Goal: Task Accomplishment & Management: Complete application form

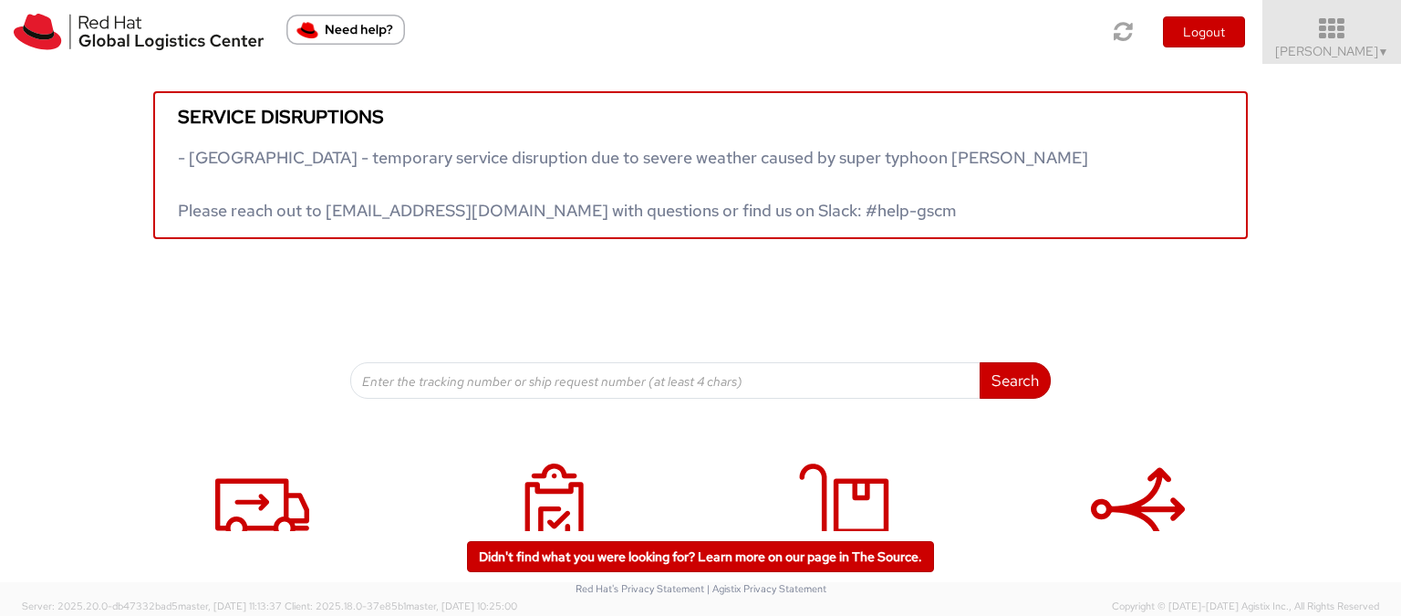
click at [1361, 39] on icon at bounding box center [1332, 29] width 160 height 26
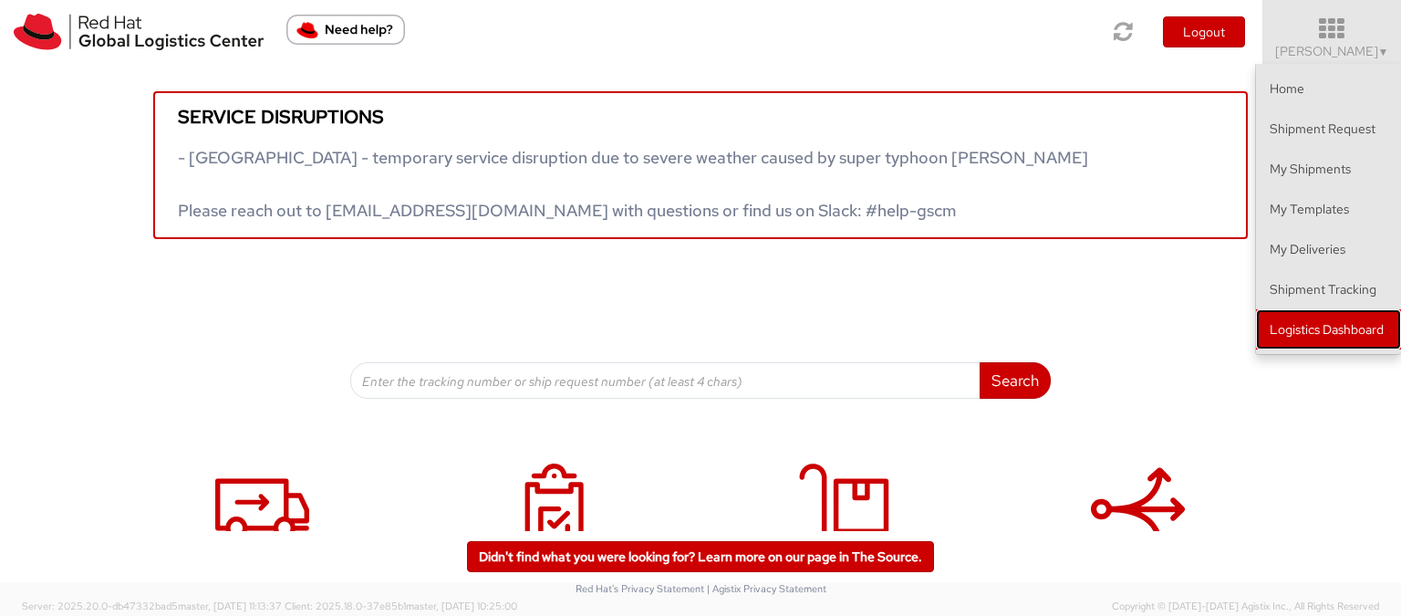
click at [1358, 318] on link "Logistics Dashboard" at bounding box center [1328, 329] width 145 height 40
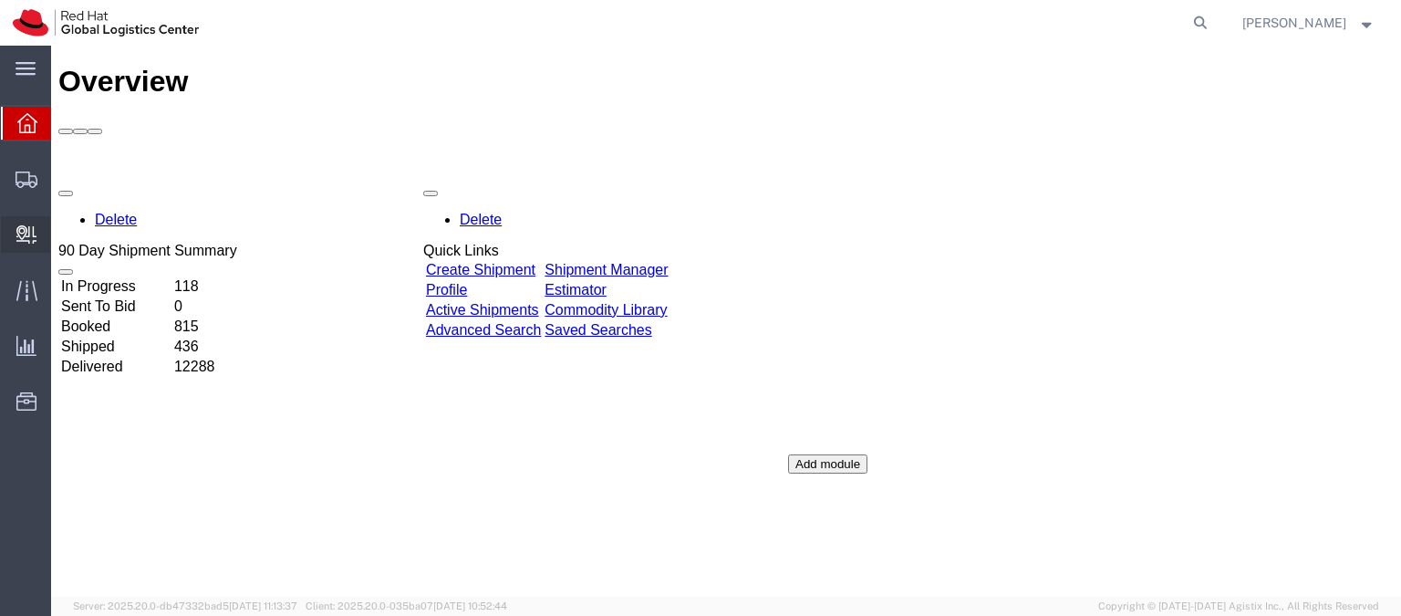
click at [0, 0] on span "Create Delivery" at bounding box center [0, 0] width 0 height 0
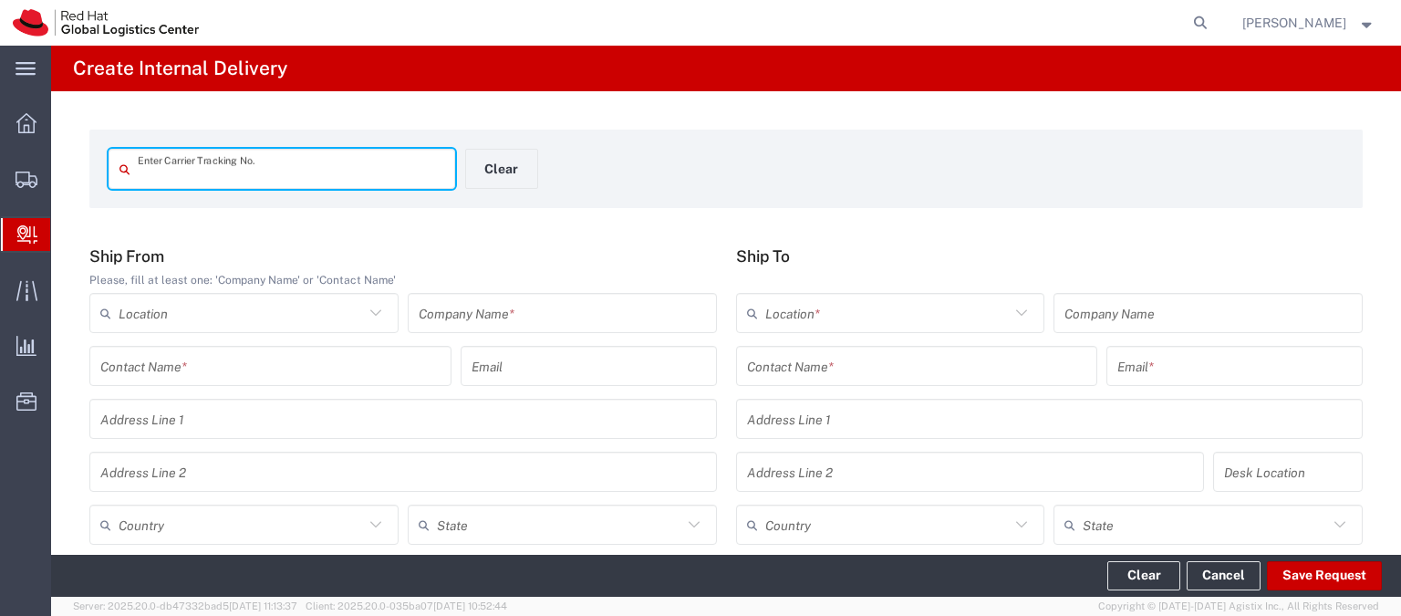
click at [164, 179] on input "text" at bounding box center [291, 169] width 306 height 32
type input "6191070734"
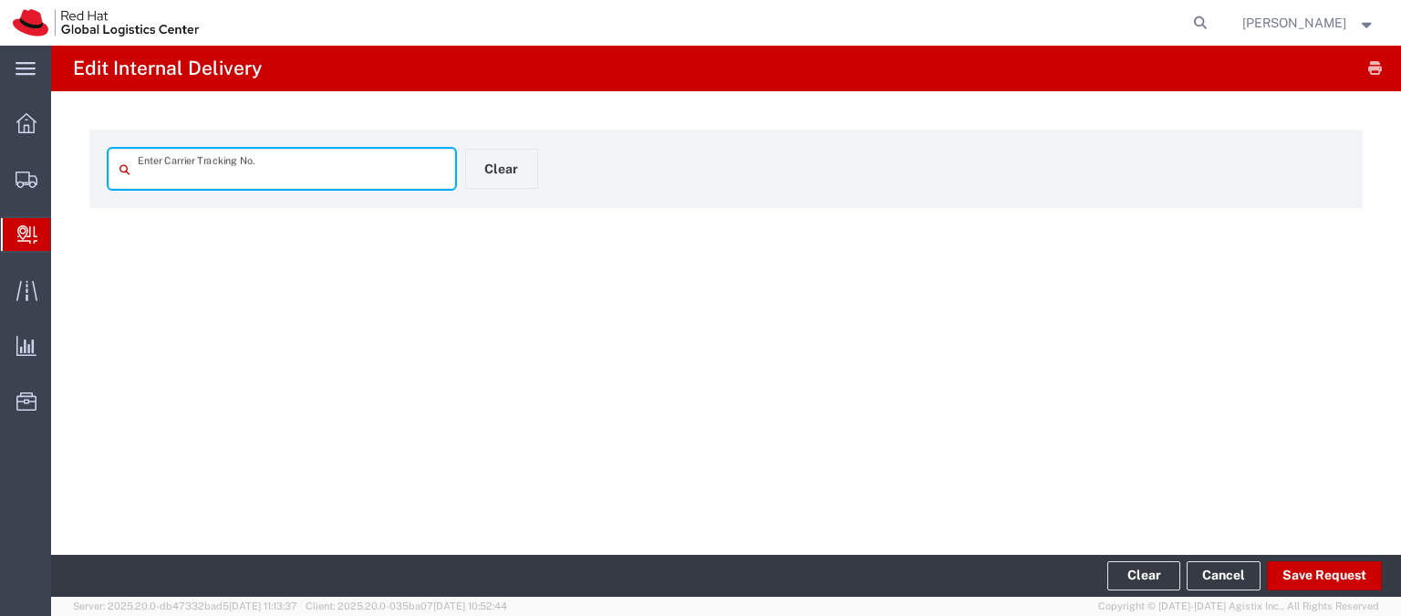
type input "6191070734"
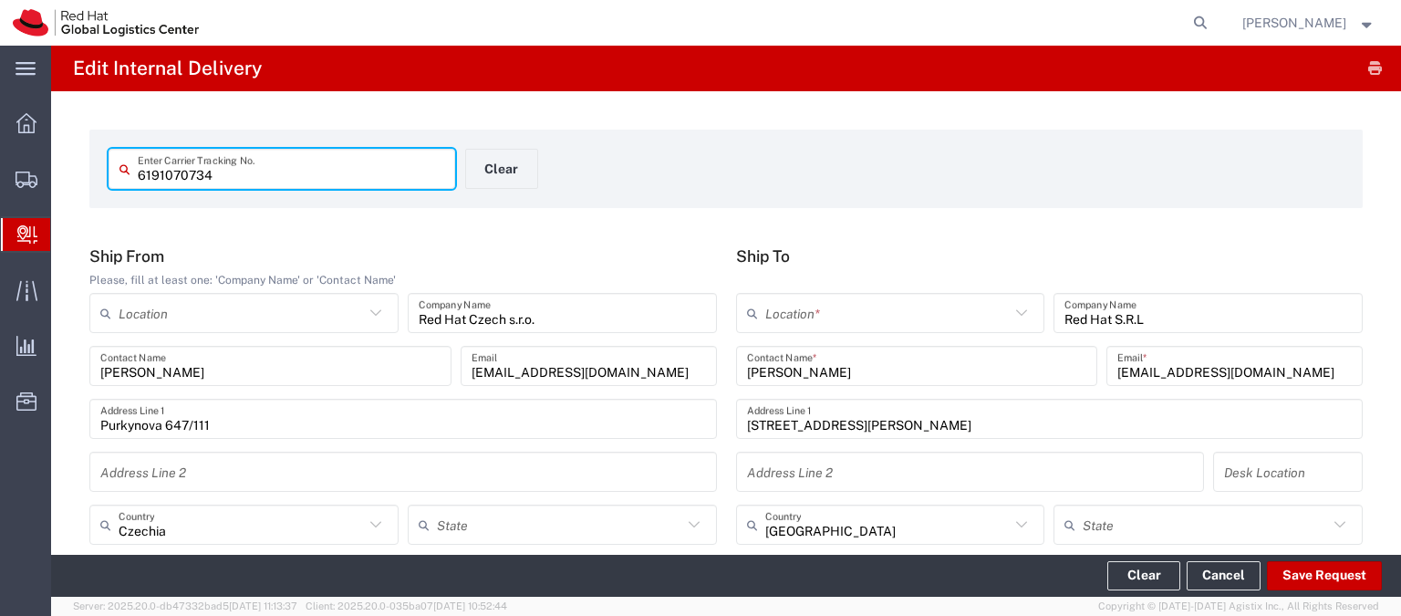
click at [861, 318] on input "text" at bounding box center [887, 313] width 245 height 32
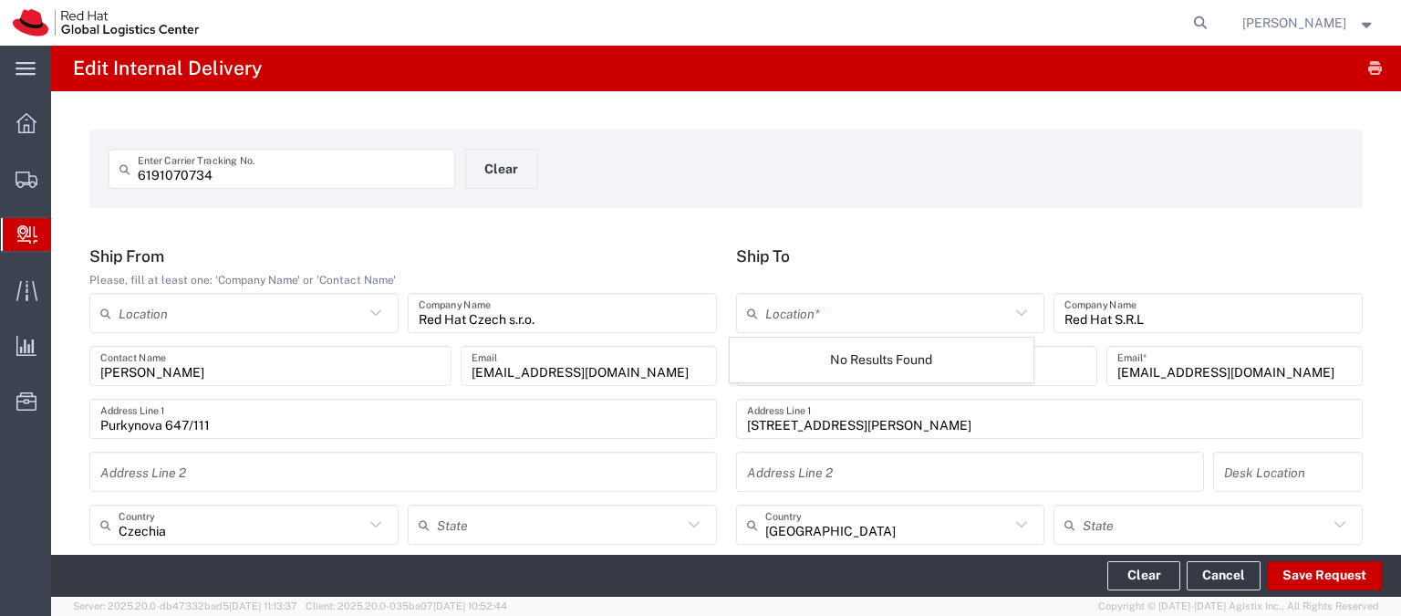
click at [1014, 316] on icon at bounding box center [1021, 313] width 24 height 24
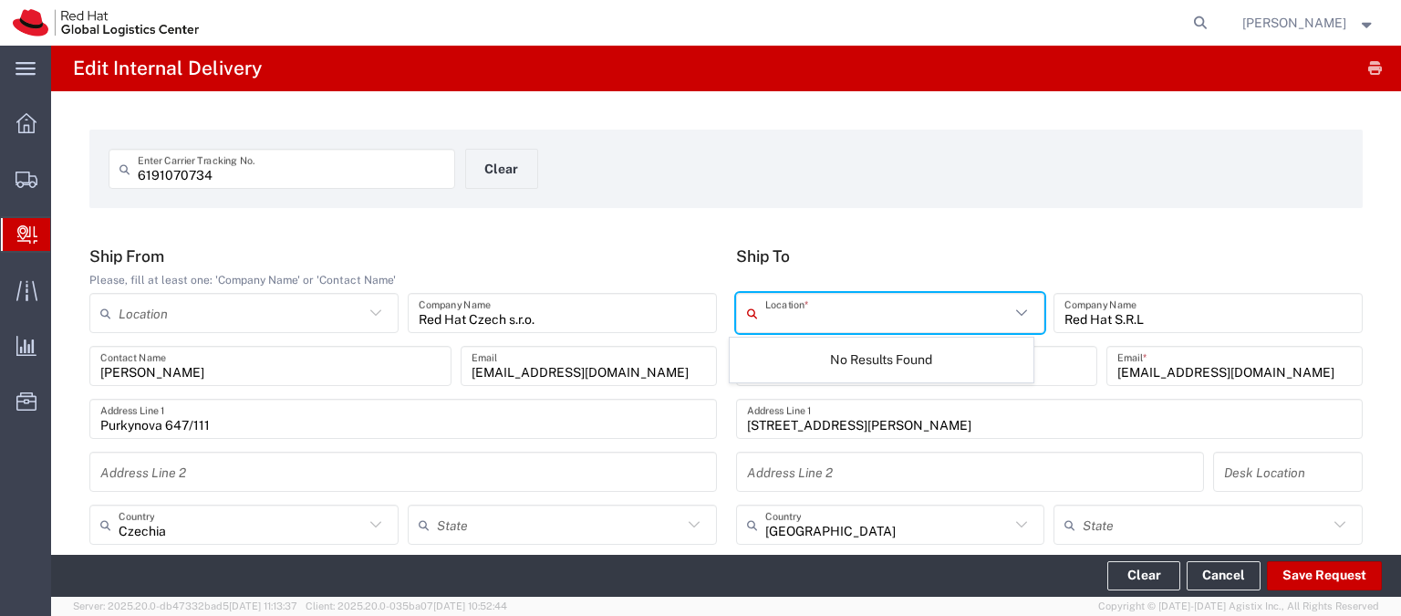
click at [968, 314] on input "text" at bounding box center [887, 313] width 245 height 32
type input "rome"
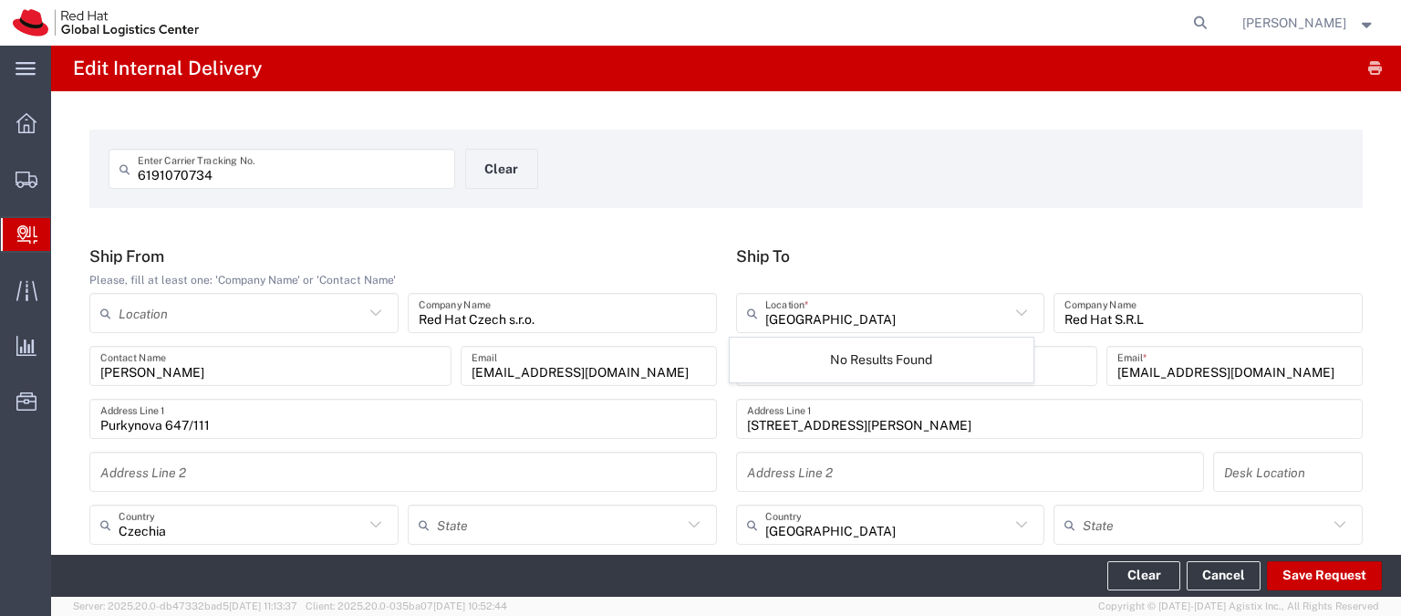
click at [861, 324] on input "text" at bounding box center [887, 313] width 245 height 32
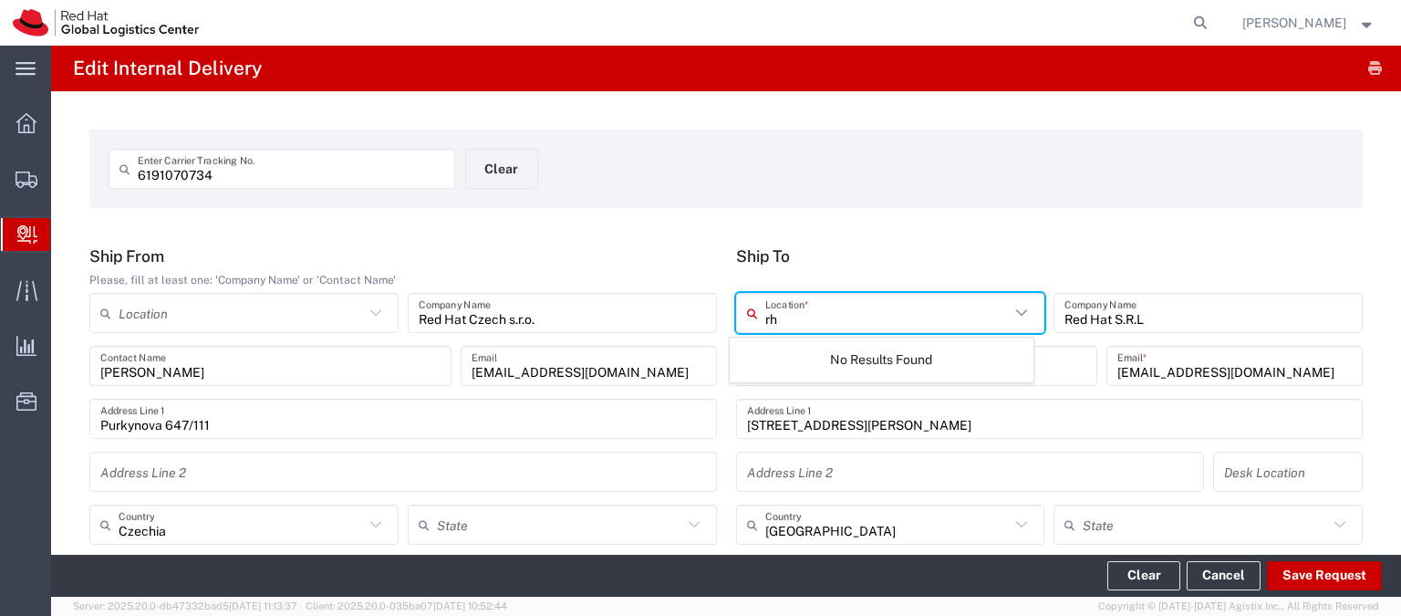
type input "rh"
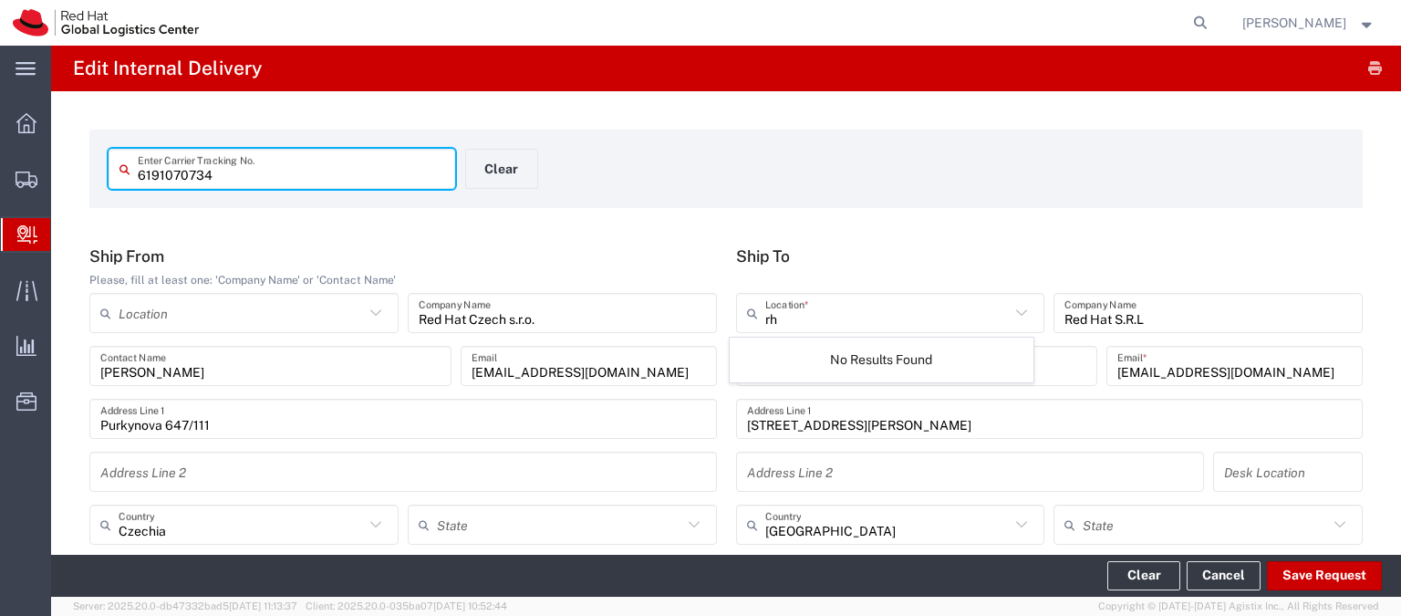
drag, startPoint x: 232, startPoint y: 180, endPoint x: 45, endPoint y: 159, distance: 188.1
click at [45, 159] on div "main_menu Created with Sketch. Collapse Menu Overview Shipments Shipment Manage…" at bounding box center [700, 331] width 1401 height 570
click at [1010, 312] on icon at bounding box center [1021, 313] width 24 height 24
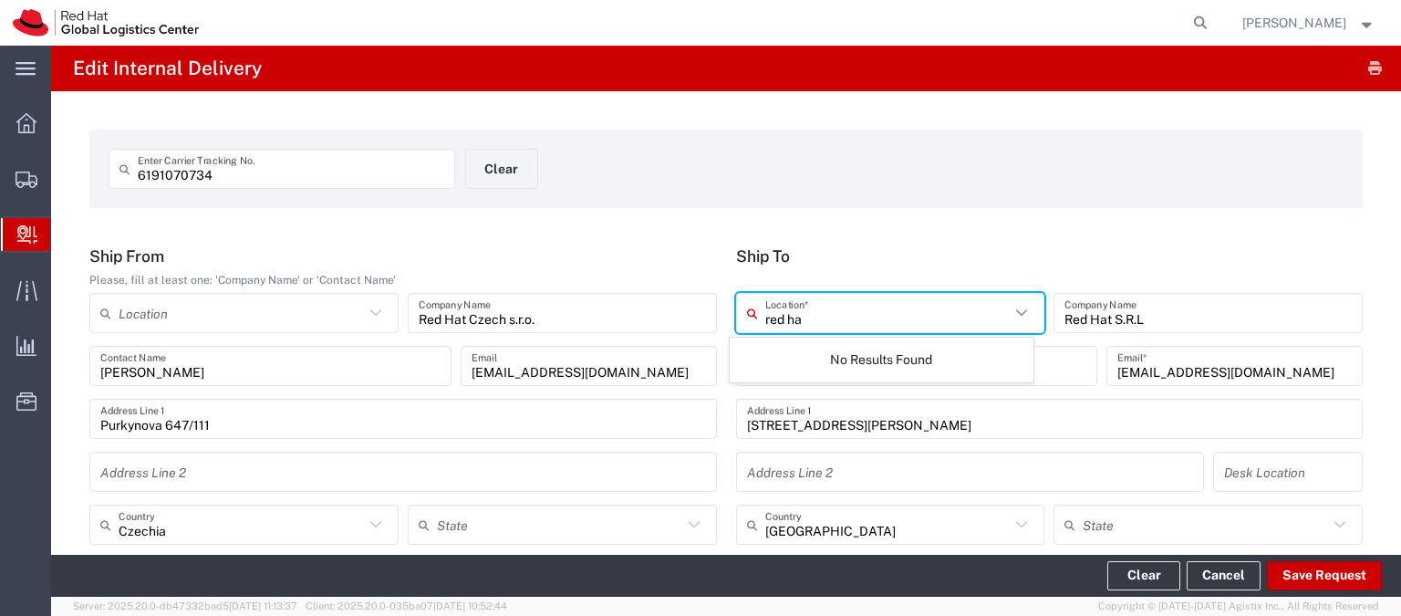
type input "red hat"
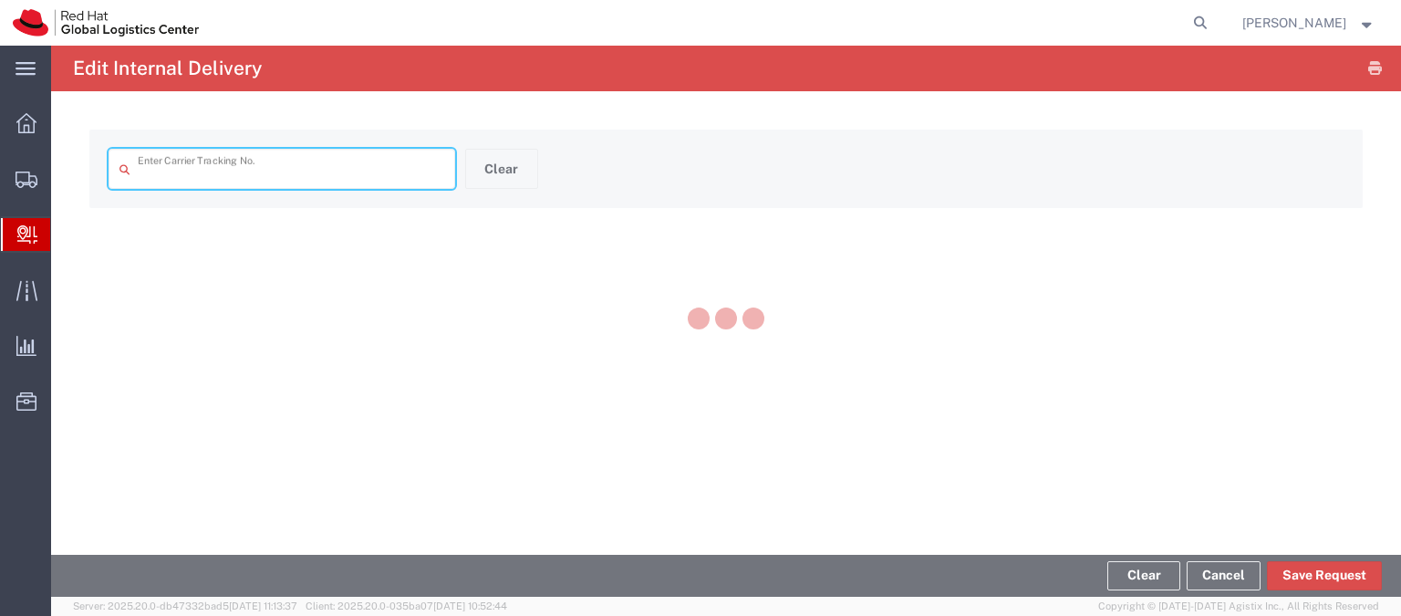
type input "6191070734"
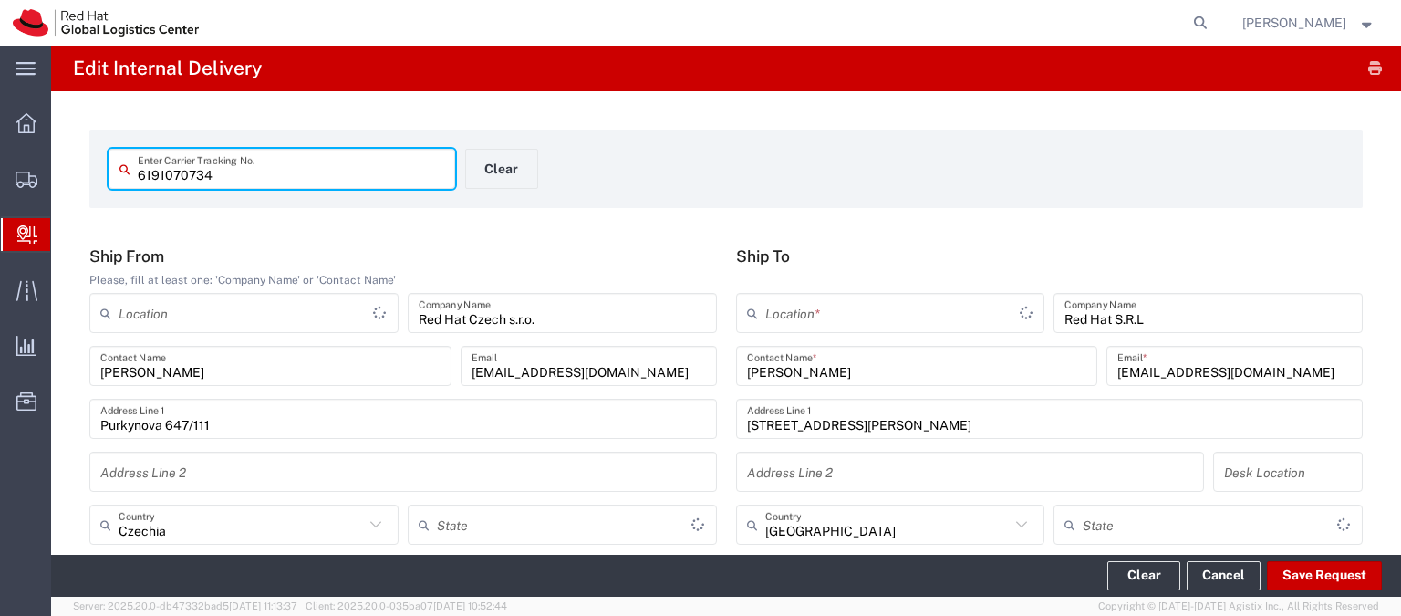
type input "Your Packaging"
type input "Economy Select"
type input "RH - [GEOGRAPHIC_DATA] [GEOGRAPHIC_DATA] - B"
type input "RH - [GEOGRAPHIC_DATA]"
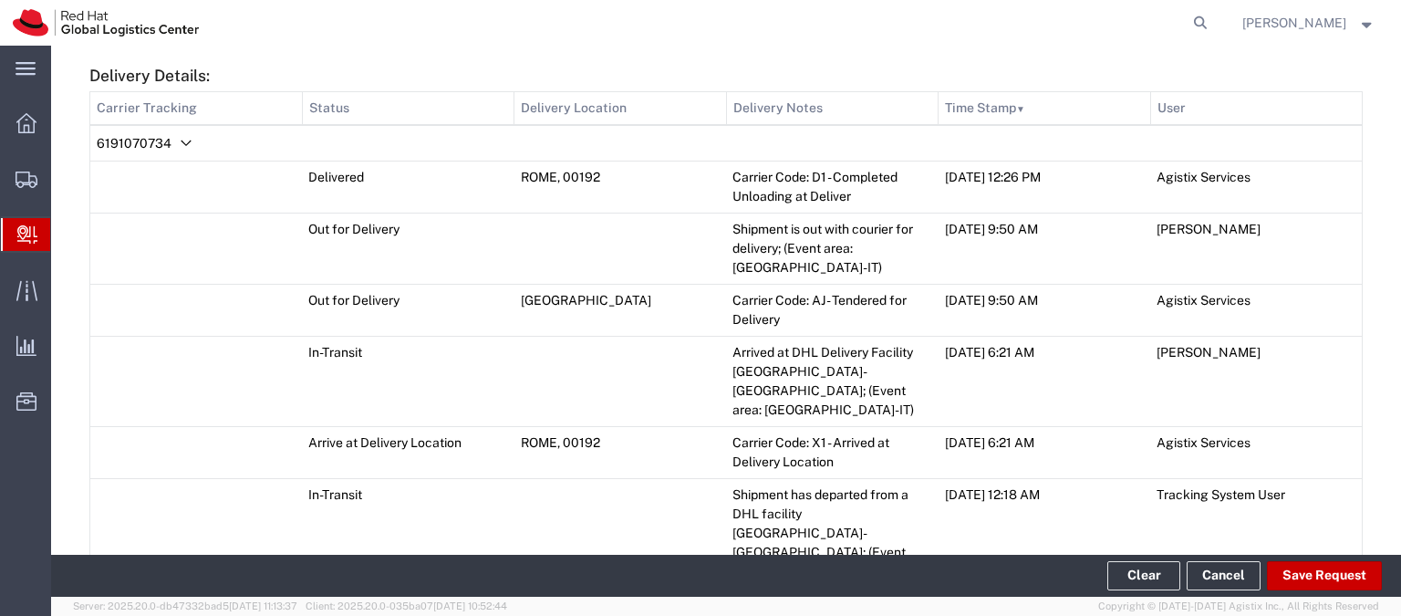
scroll to position [875, 0]
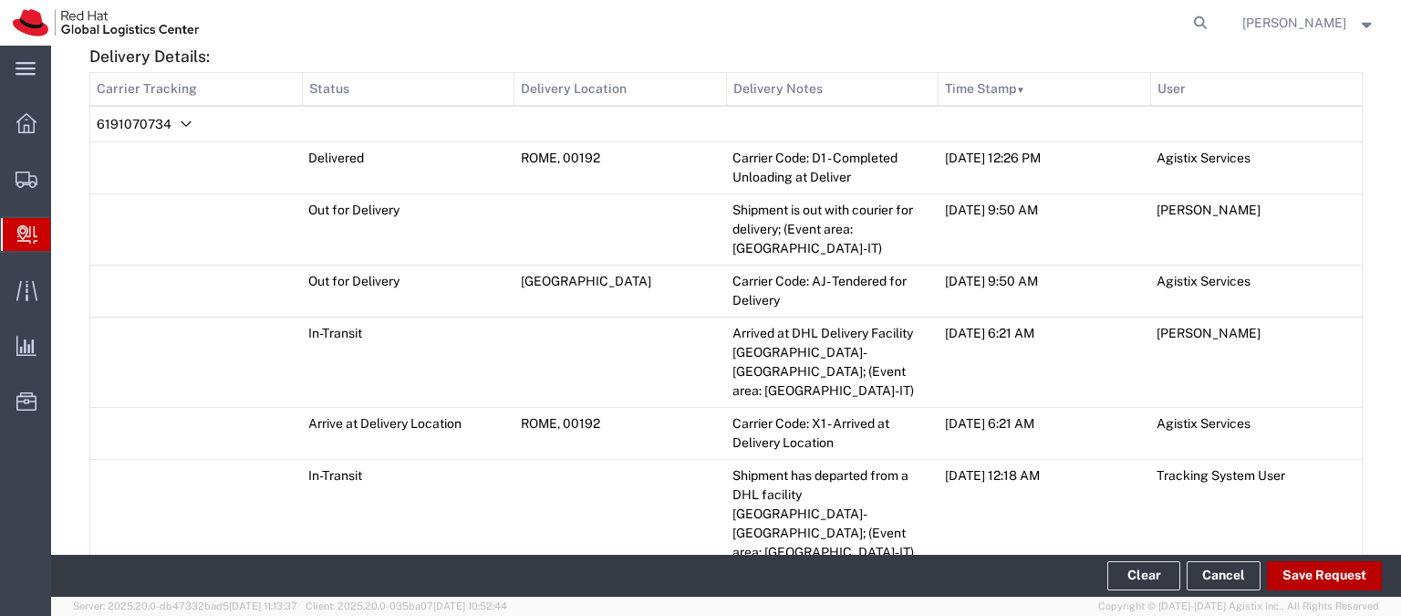
click at [1332, 580] on button "Save Request" at bounding box center [1324, 575] width 115 height 29
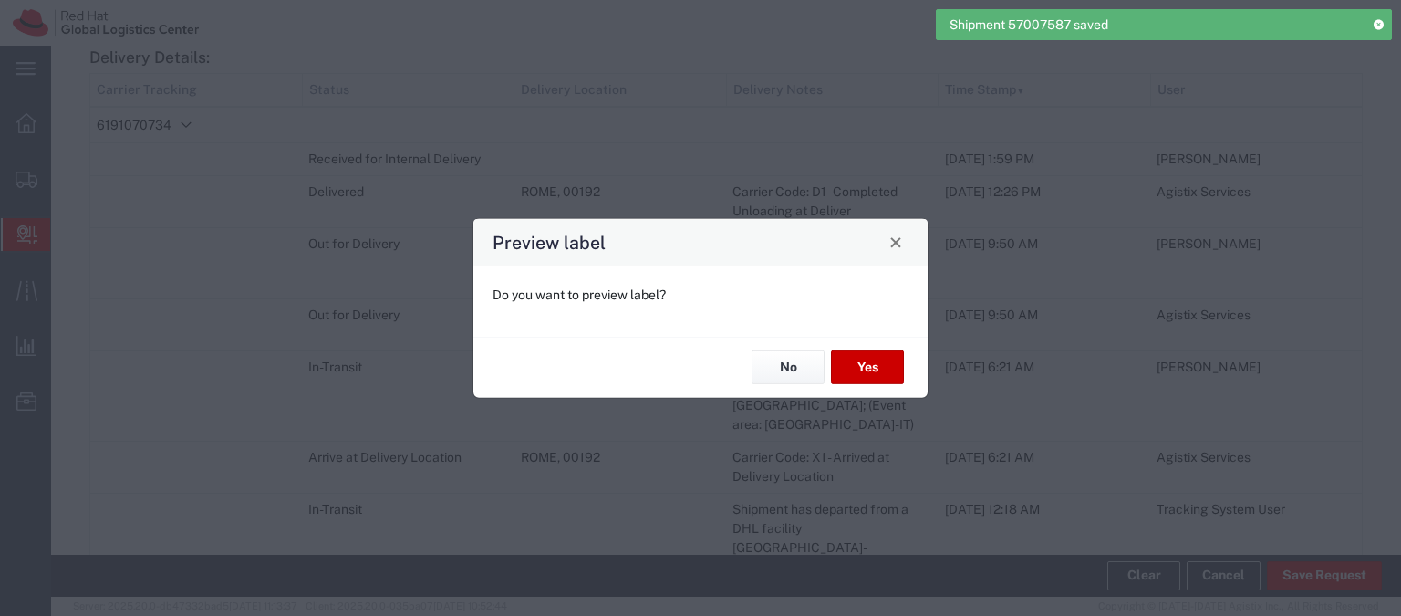
type input "Your Packaging"
type input "Economy Select"
click at [783, 367] on button "No" at bounding box center [787, 367] width 73 height 34
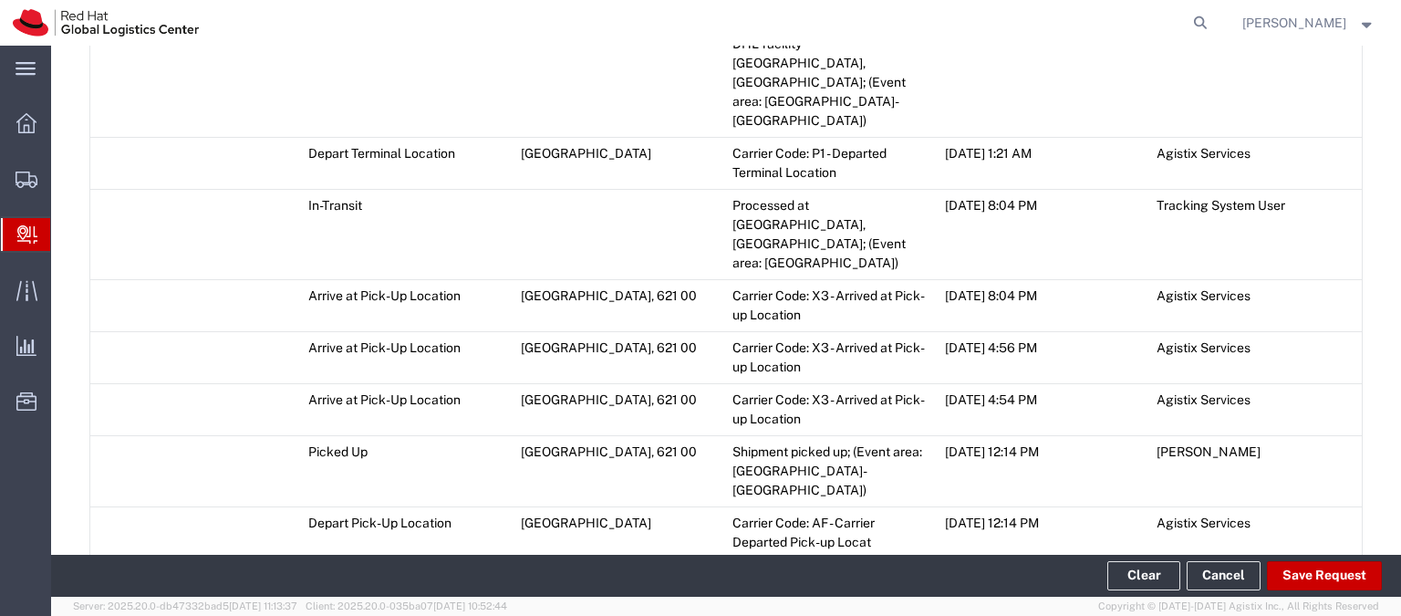
scroll to position [2003, 0]
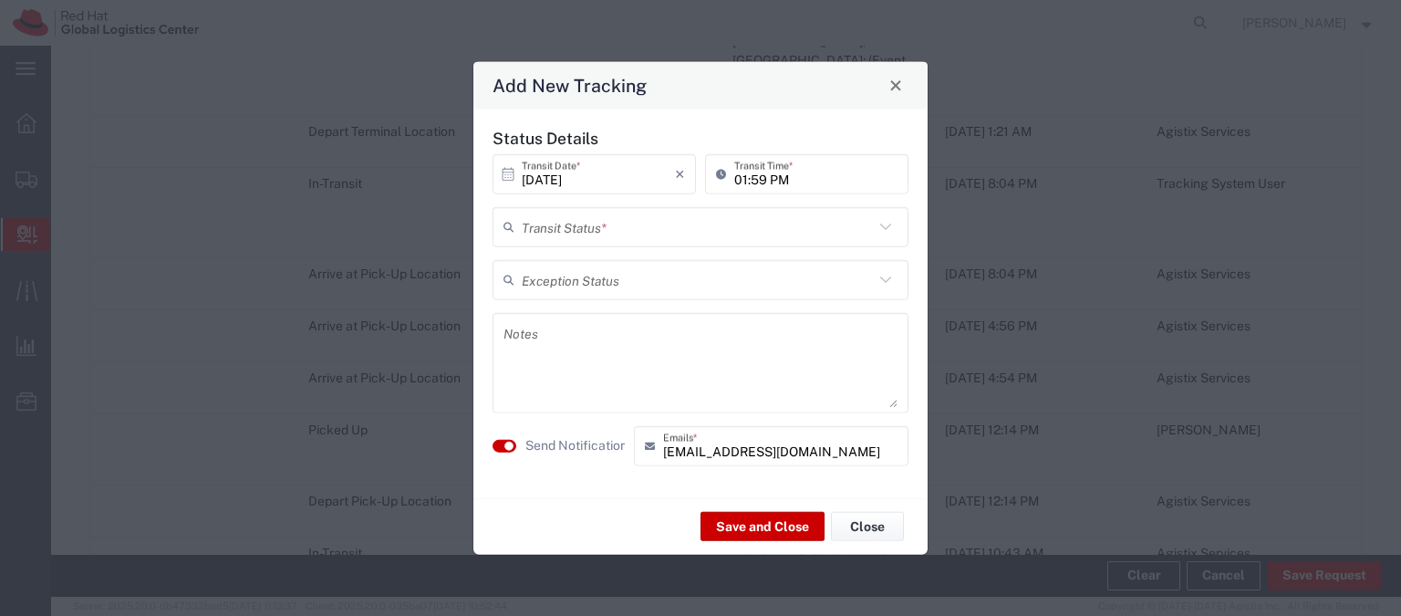
click at [727, 203] on div "[DATE] × Transit Date * Cancel Apply 01:59 PM Transit Time *" at bounding box center [700, 179] width 425 height 53
click at [718, 216] on input "text" at bounding box center [698, 227] width 352 height 32
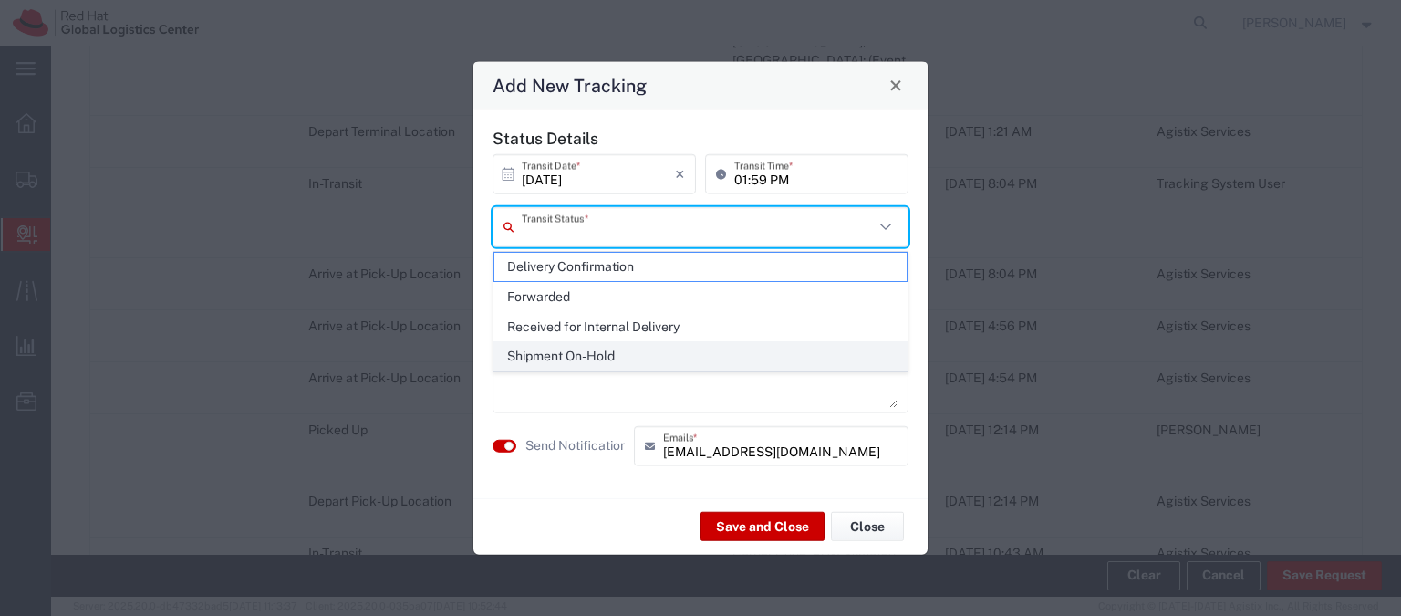
click at [676, 345] on span "Shipment On-Hold" at bounding box center [700, 356] width 412 height 28
type input "Shipment On-Hold"
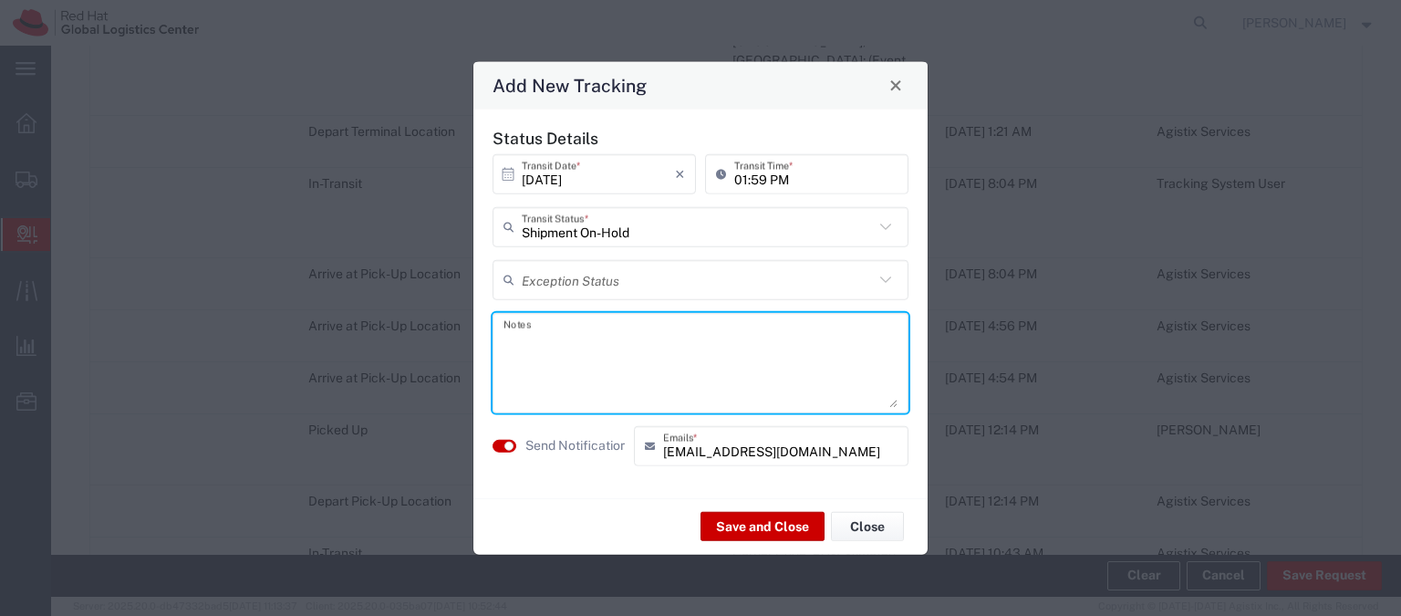
click at [609, 344] on textarea at bounding box center [700, 361] width 394 height 89
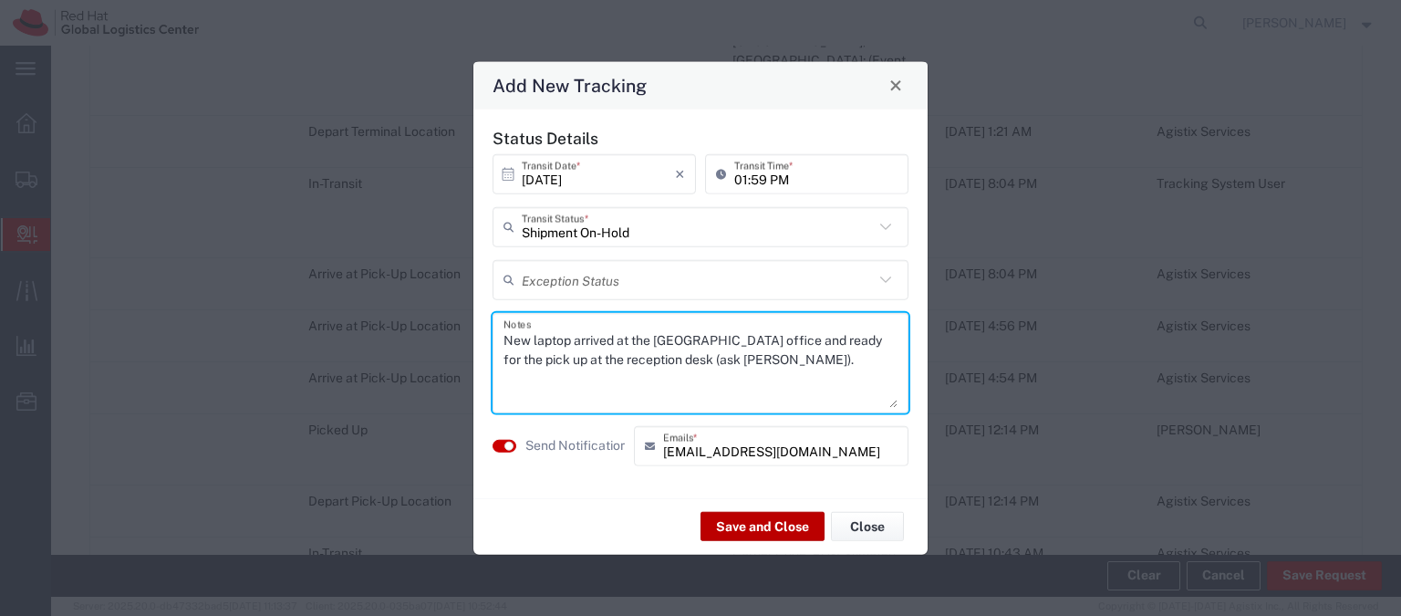
type textarea "New laptop arrived at the [GEOGRAPHIC_DATA] office and ready for the pick up at…"
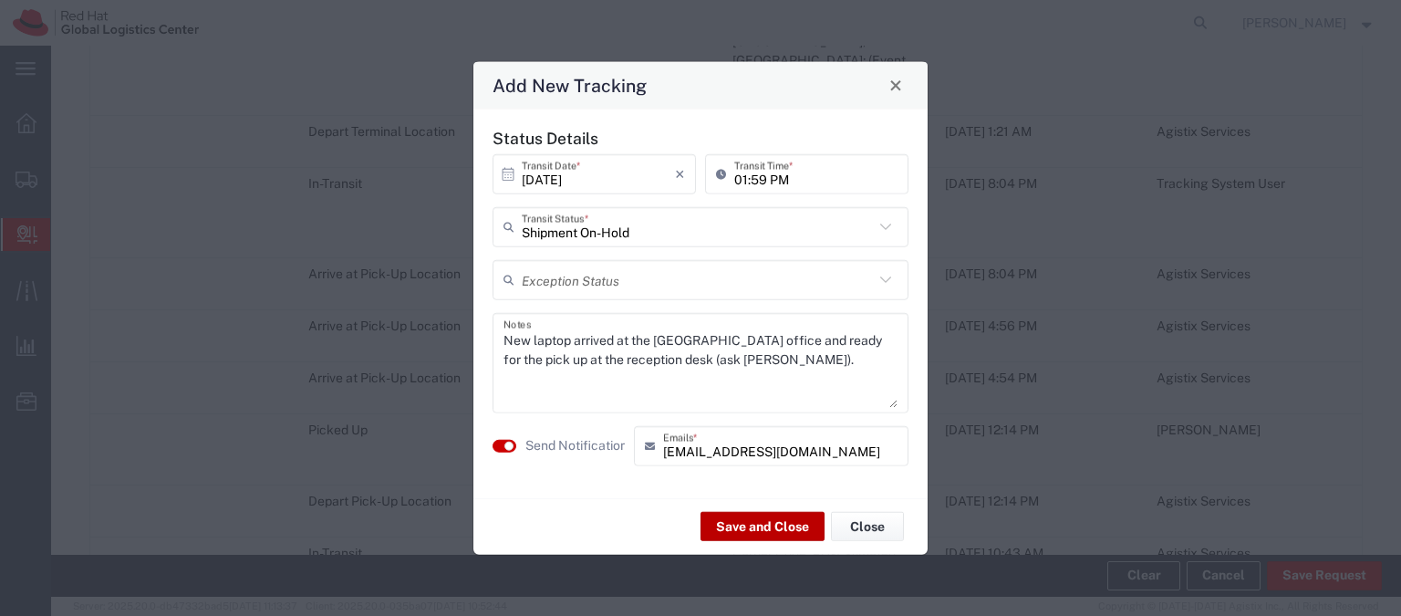
click at [730, 522] on button "Save and Close" at bounding box center [762, 526] width 124 height 29
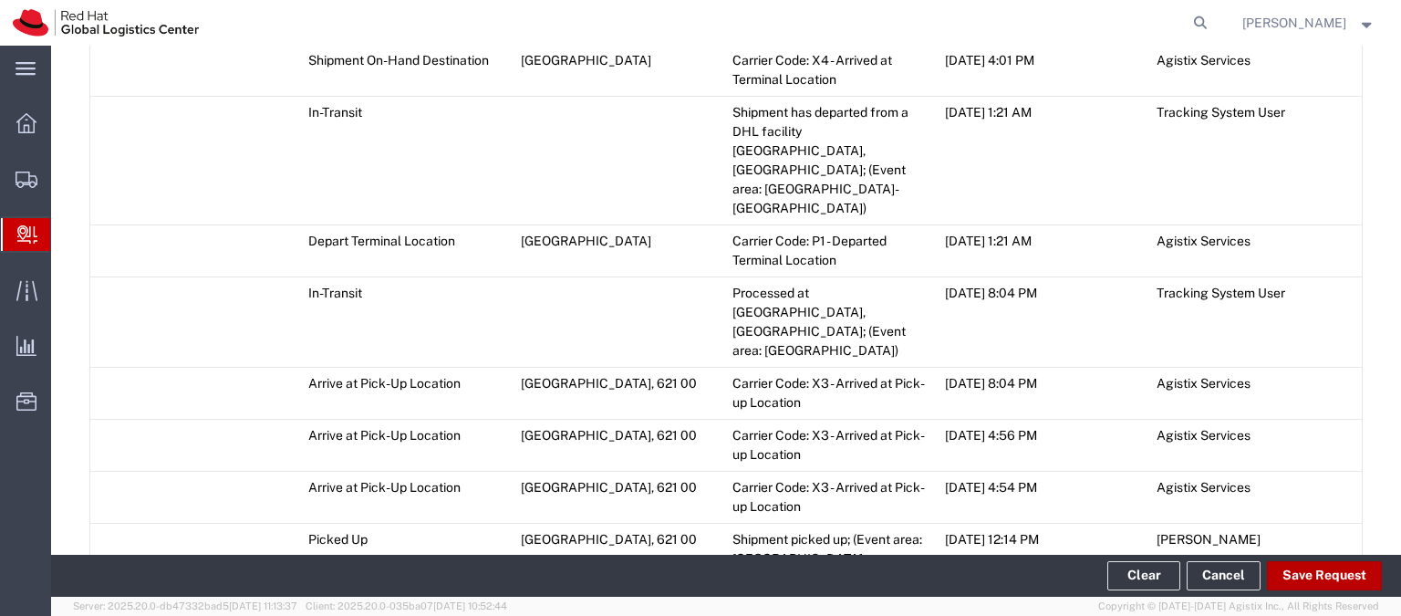
scroll to position [2094, 0]
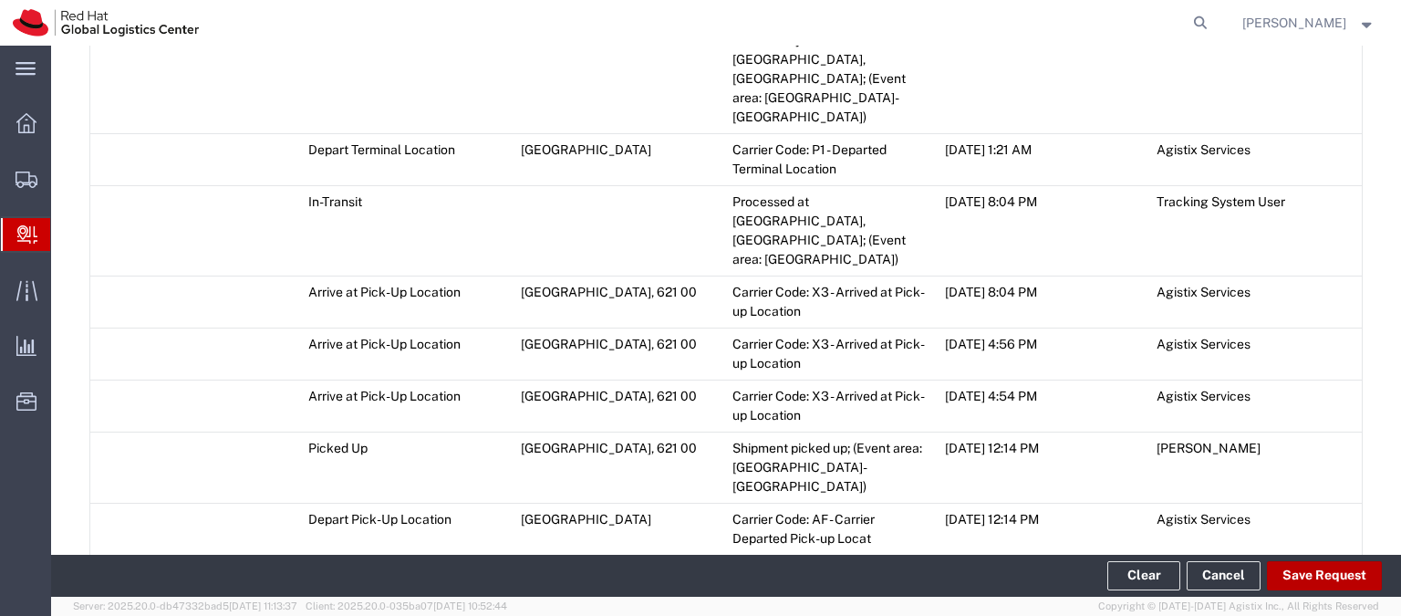
click at [1309, 575] on button "Save Request" at bounding box center [1324, 575] width 115 height 29
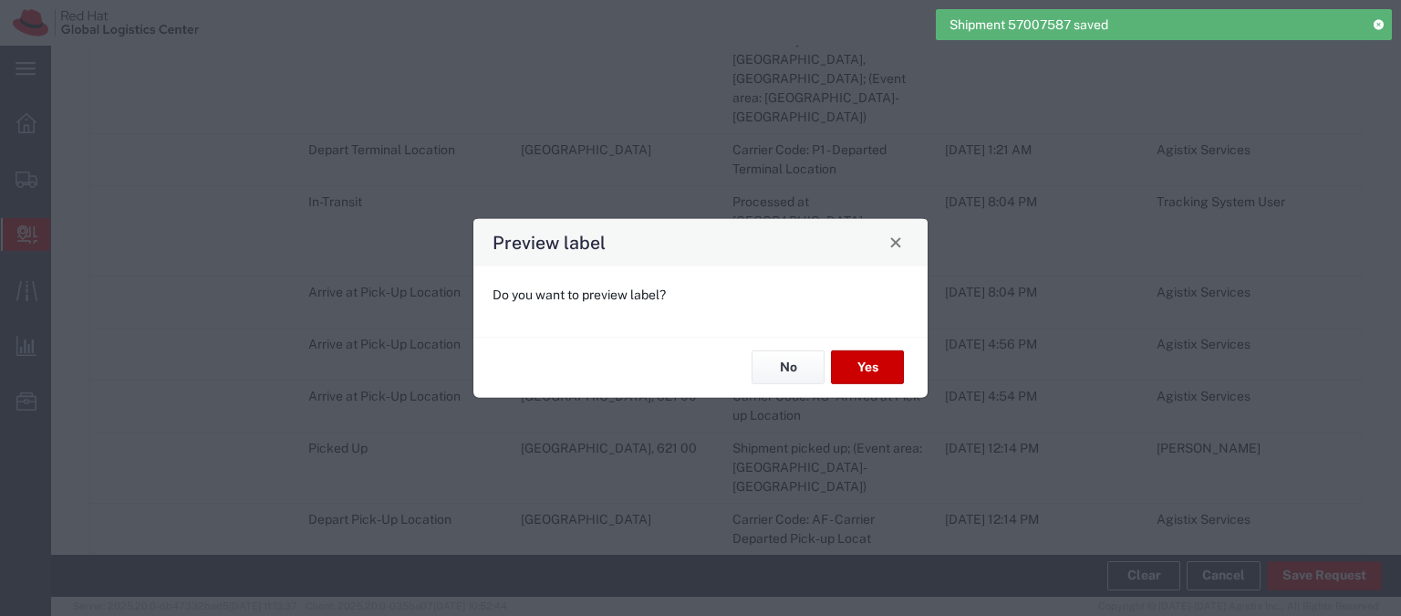
type input "Your Packaging"
type input "Economy Select"
click at [782, 363] on button "No" at bounding box center [787, 367] width 73 height 34
